Goal: Go to known website: Go to known website

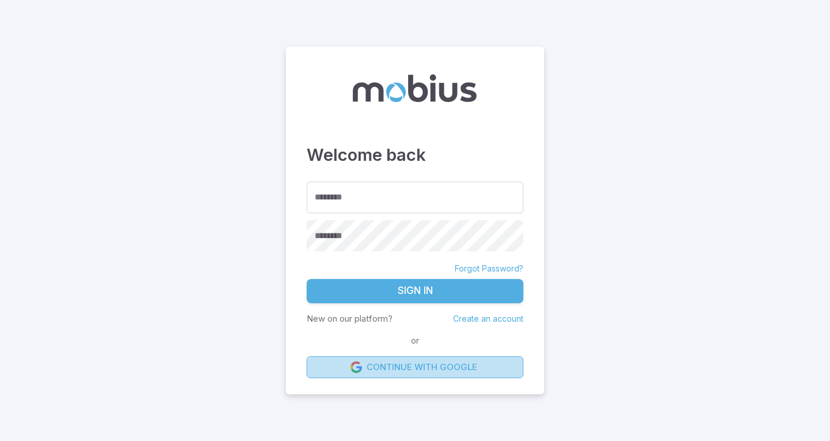
click at [369, 365] on link "Continue with Google" at bounding box center [415, 367] width 217 height 22
